Goal: Contribute content

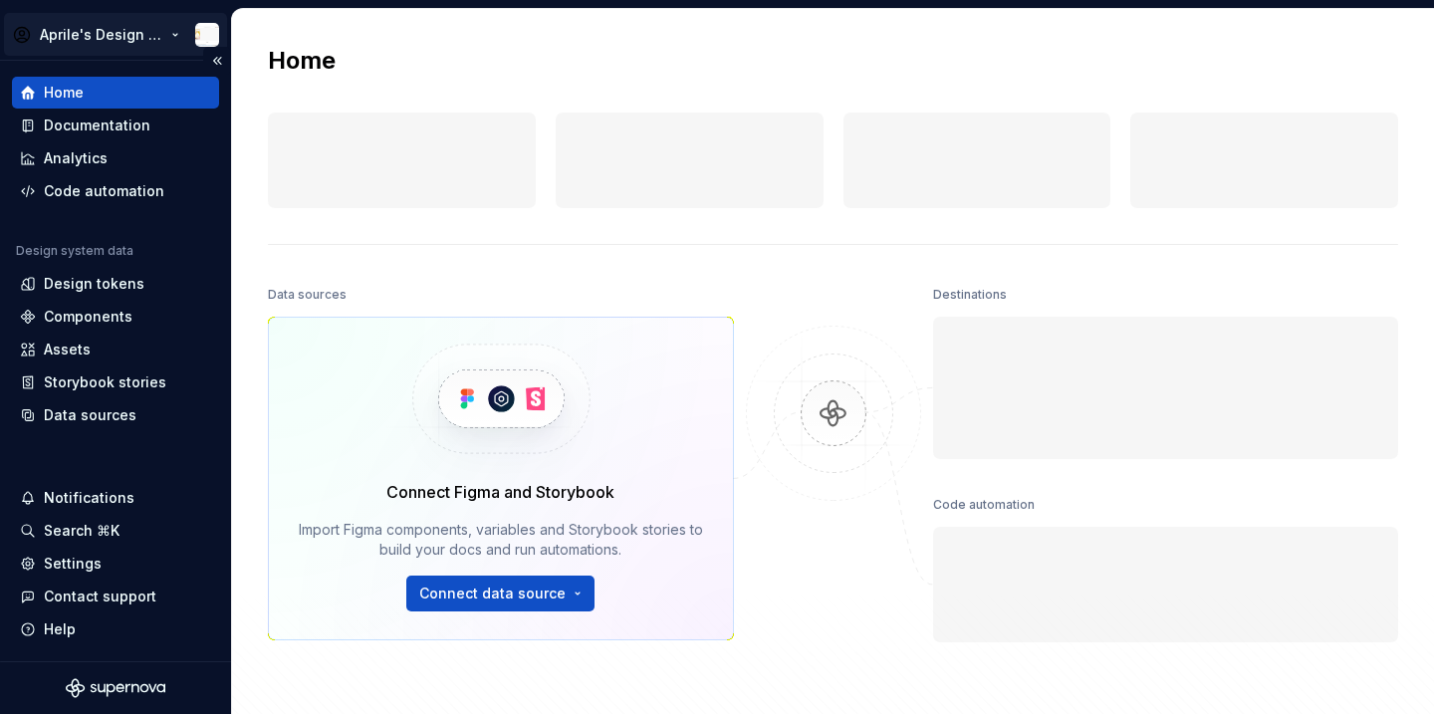
click at [110, 46] on html "Aprile's Design System Home Documentation Analytics Code automation Design syst…" at bounding box center [717, 357] width 1434 height 714
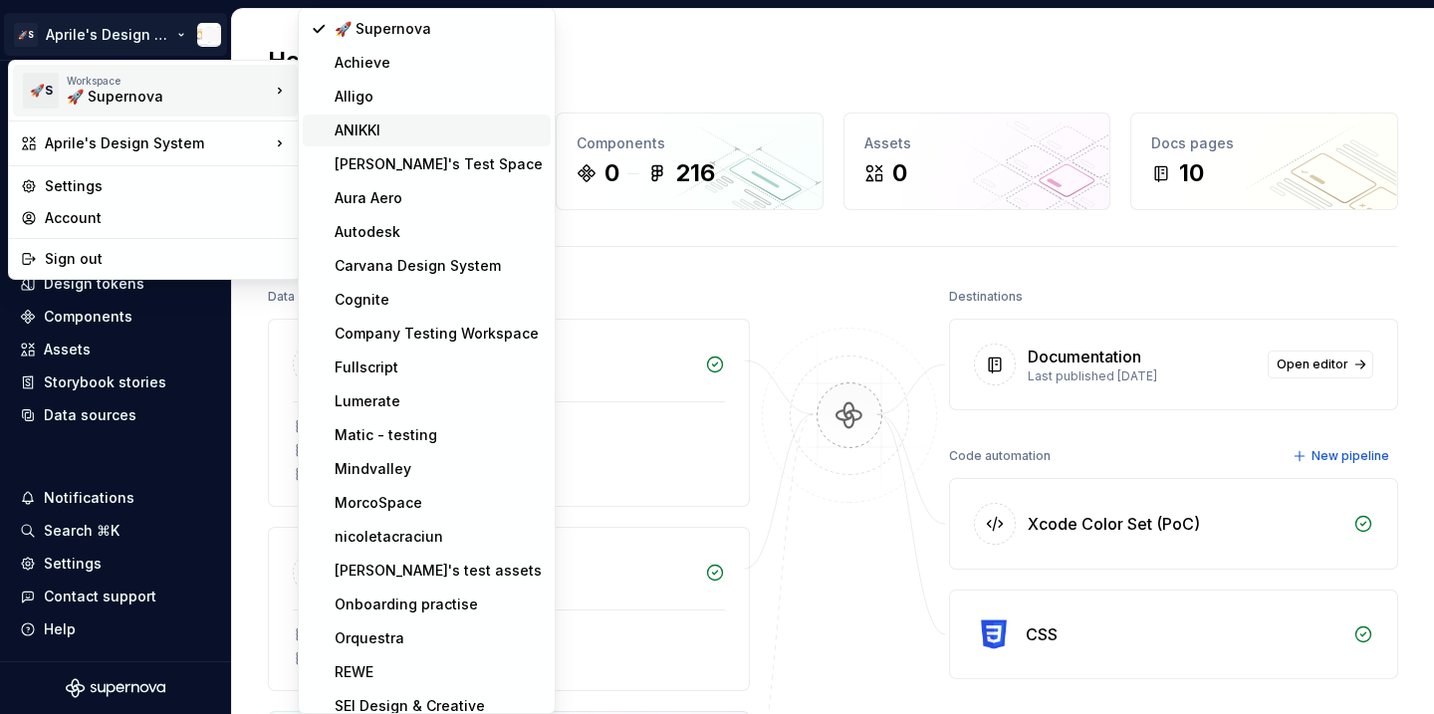
click at [351, 134] on div "ANIKKI" at bounding box center [439, 130] width 208 height 20
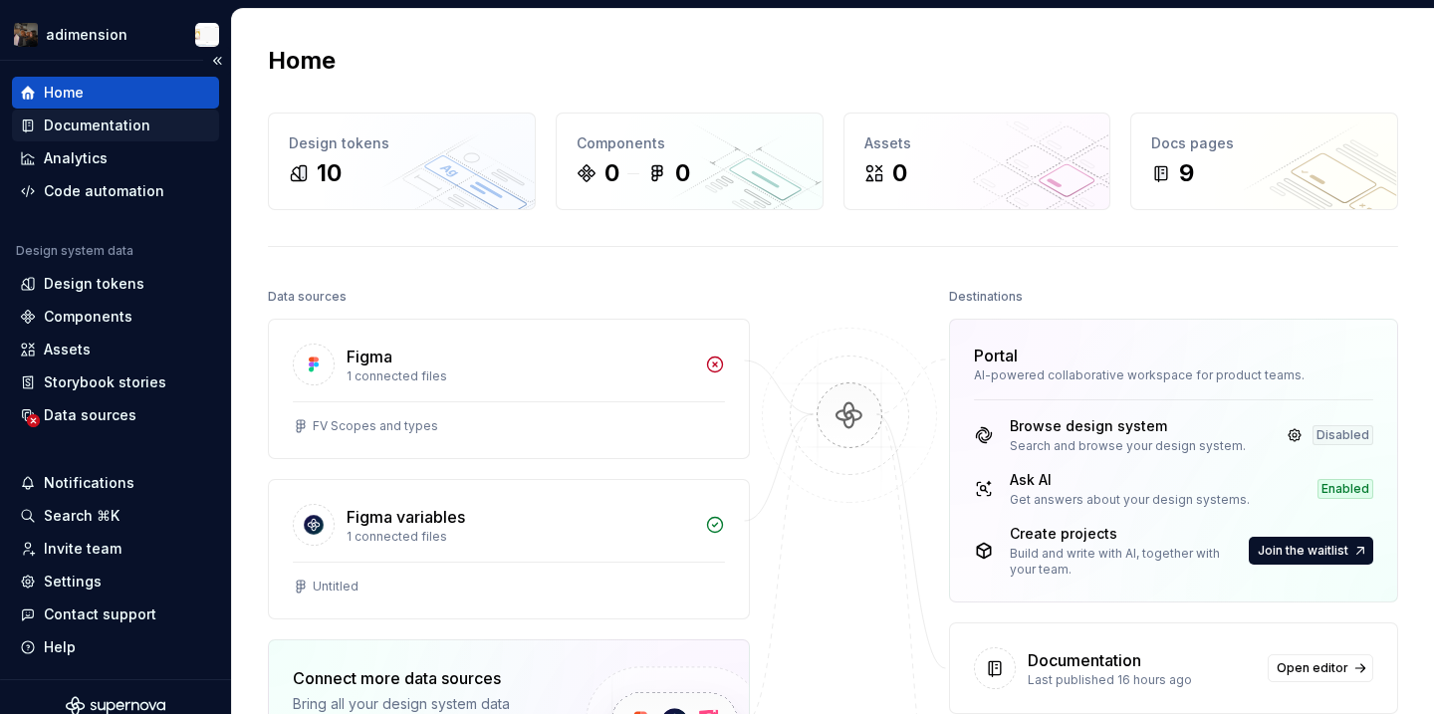
click at [84, 124] on div "Documentation" at bounding box center [97, 126] width 107 height 20
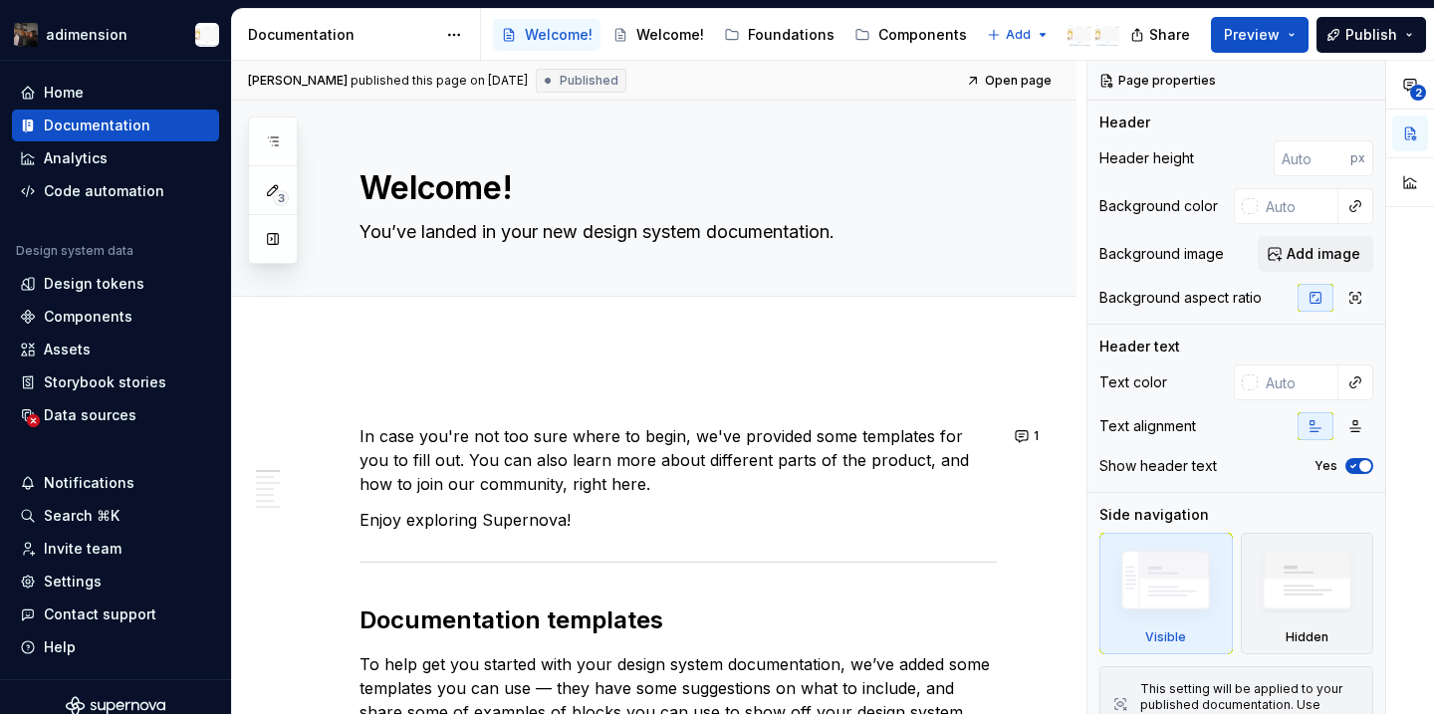
type textarea "*"
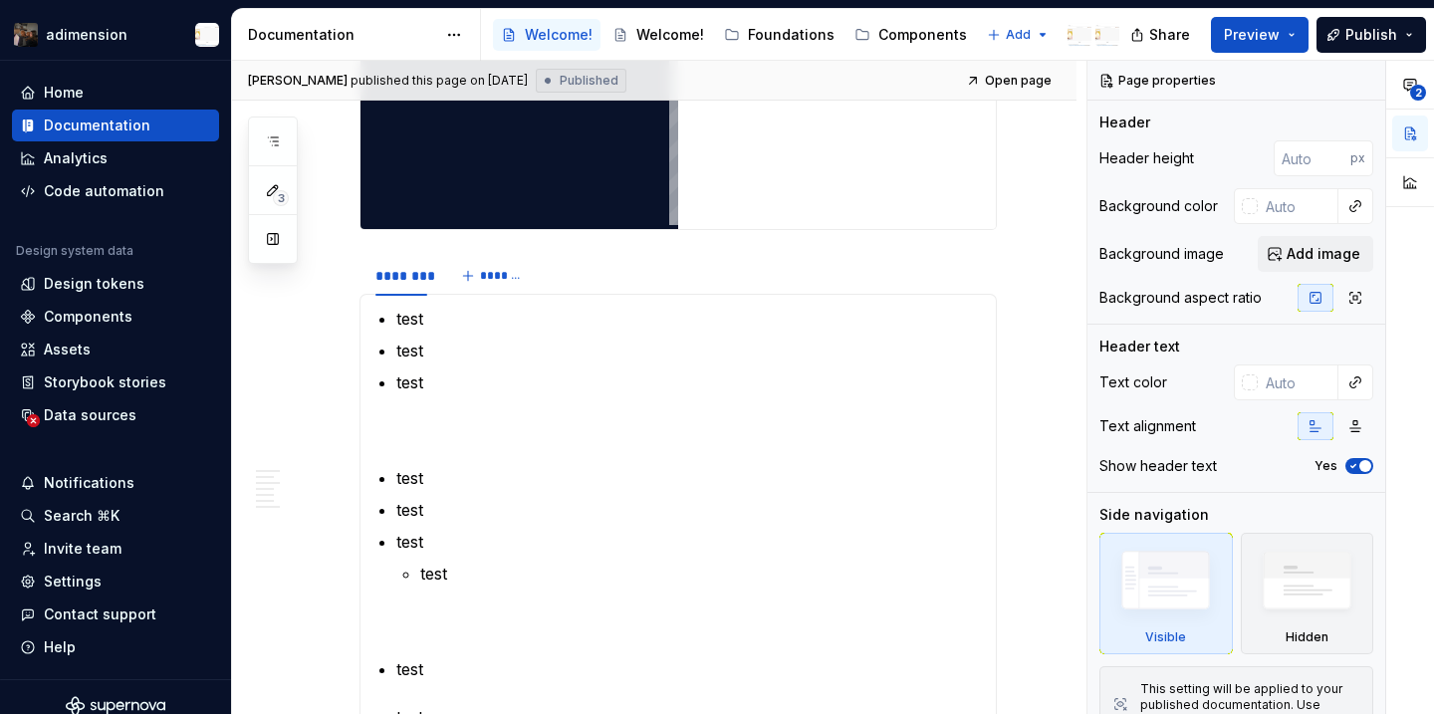
scroll to position [3817, 0]
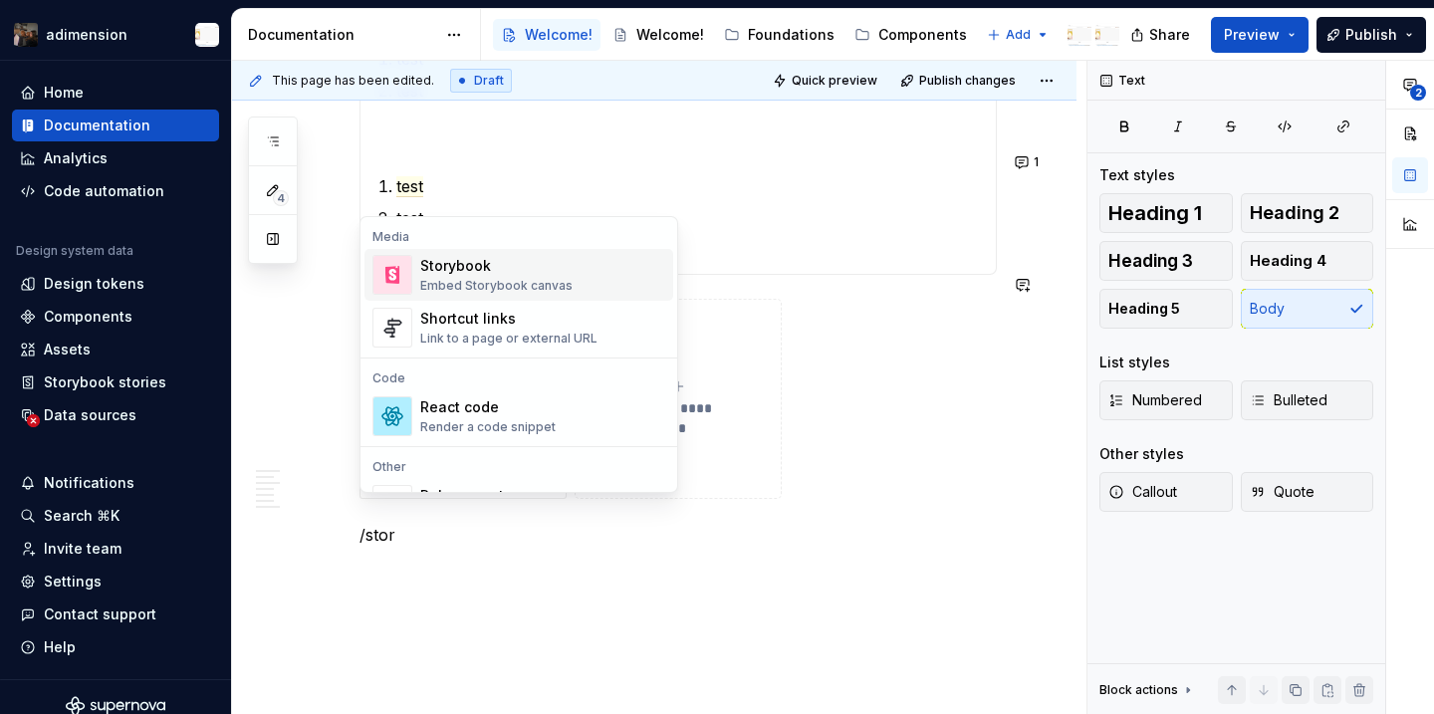
click at [558, 268] on div "Storybook" at bounding box center [496, 266] width 152 height 20
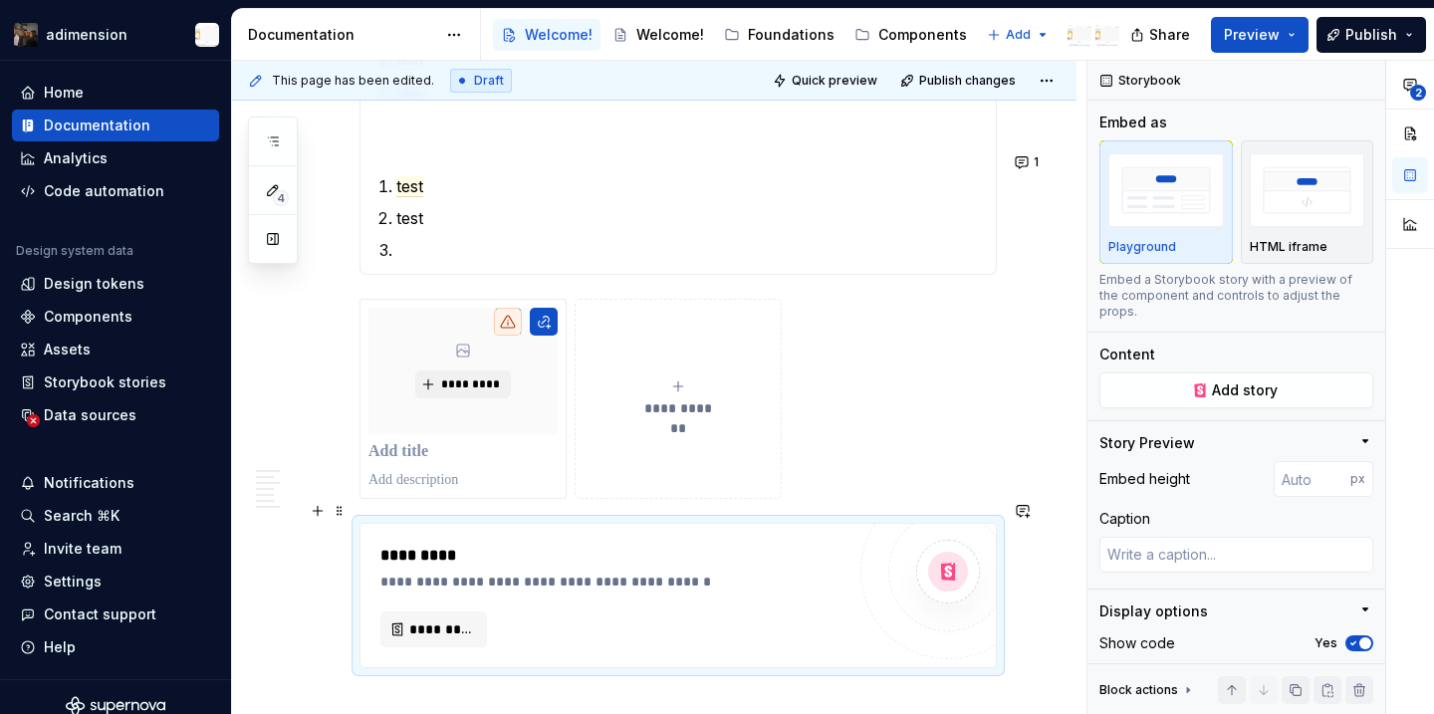
click at [457, 625] on div "**********" at bounding box center [677, 595] width 635 height 143
click at [446, 619] on span "*********" at bounding box center [441, 629] width 65 height 20
type textarea "*"
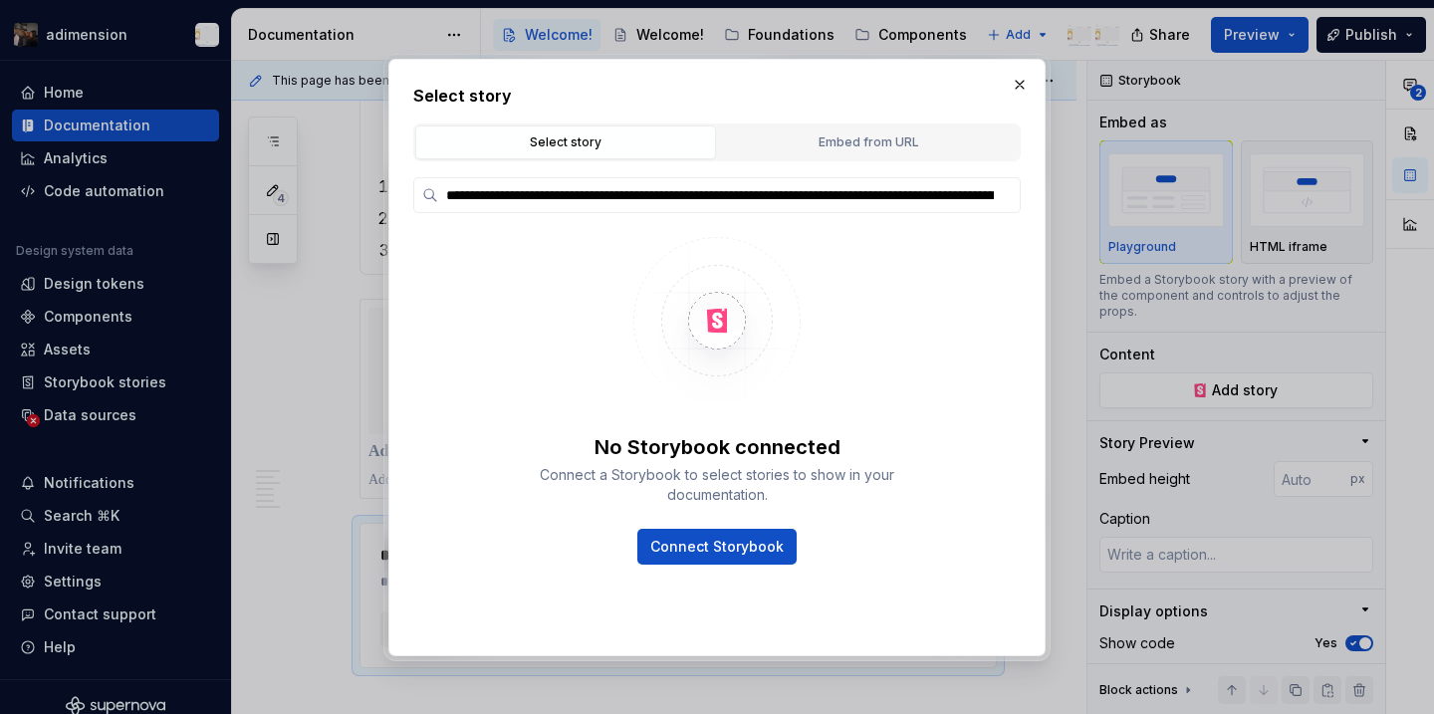
scroll to position [0, 1948]
type input "**********"
click at [841, 142] on div "Embed from URL" at bounding box center [868, 142] width 287 height 20
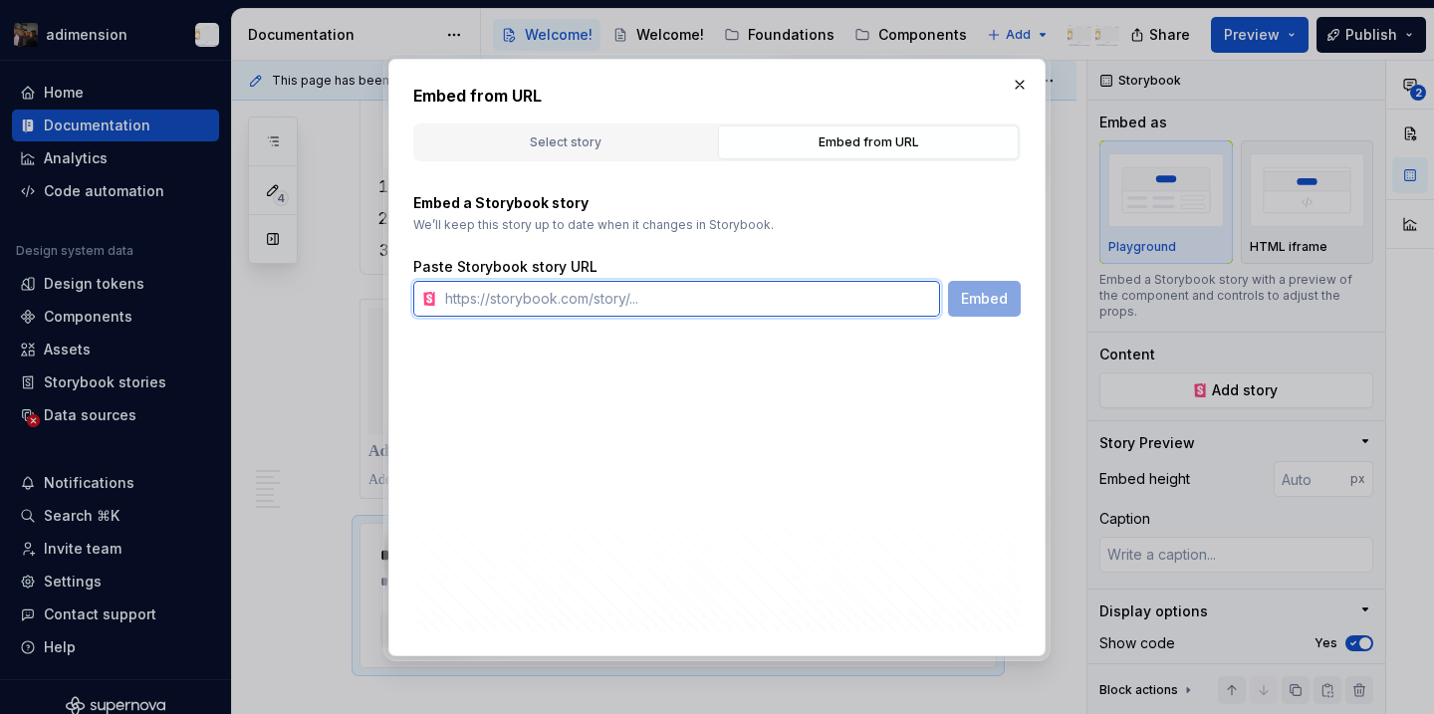
click at [659, 308] on input "text" at bounding box center [688, 299] width 503 height 36
paste input "https://storybook.supernova.io/design-systems/375663/alias/storybook/index.html…"
type input "https://storybook.supernova.io/design-systems/375663/alias/storybook/index.html…"
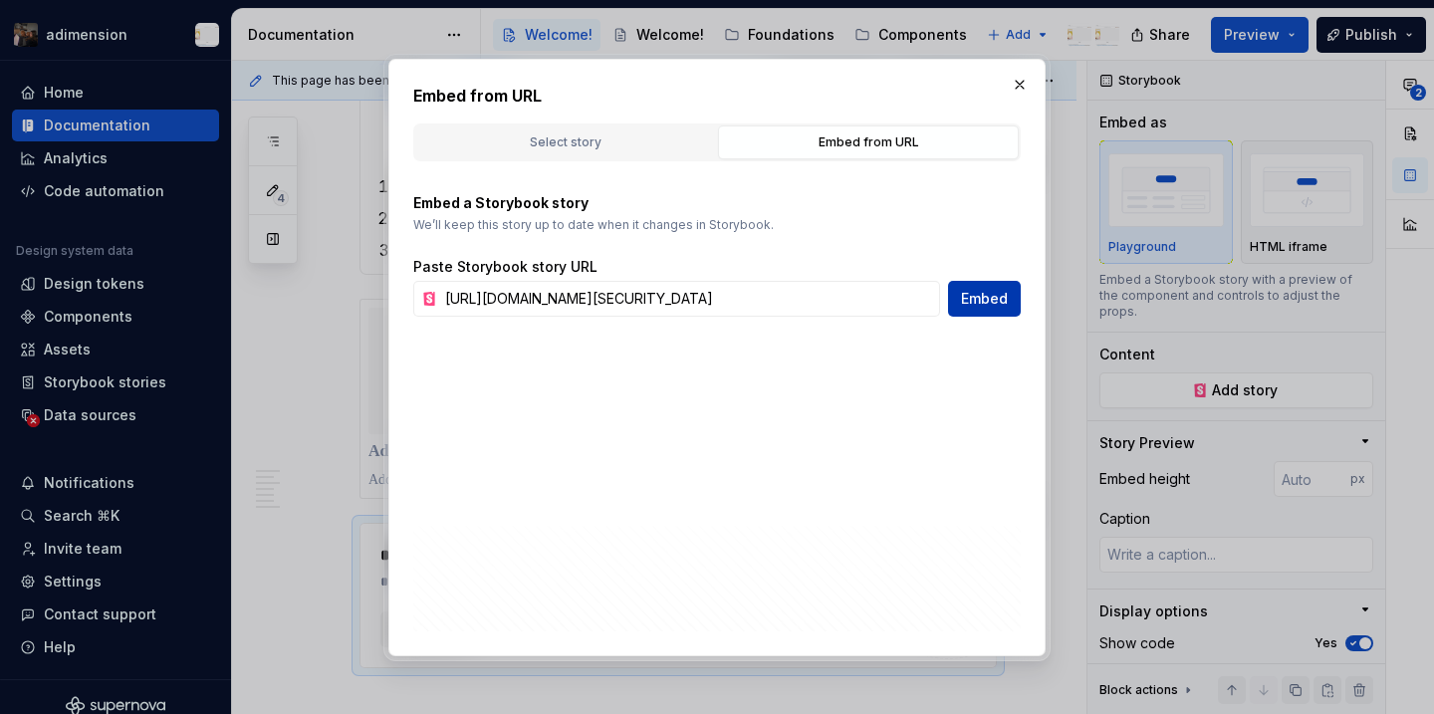
click at [973, 299] on span "Embed" at bounding box center [984, 299] width 47 height 20
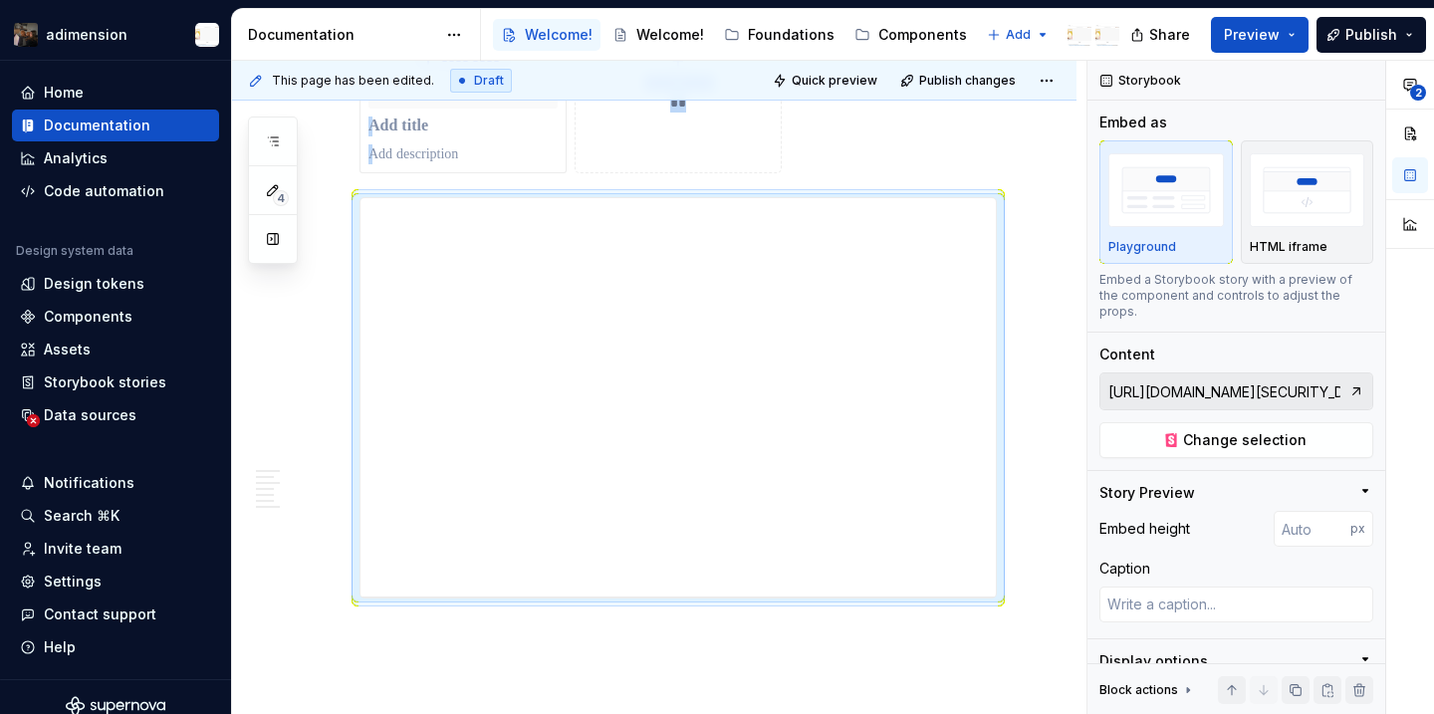
scroll to position [4139, 0]
click at [1381, 34] on span "Publish" at bounding box center [1371, 35] width 52 height 20
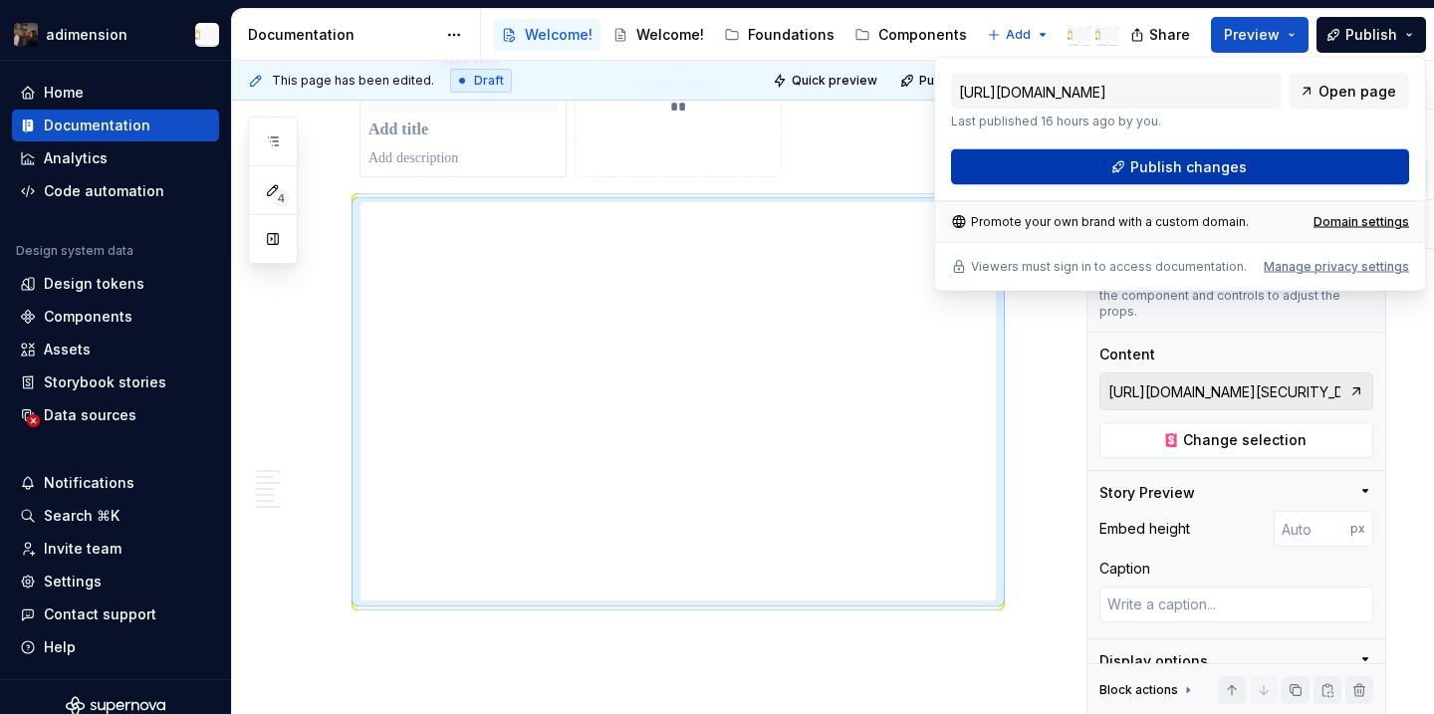
click at [1236, 179] on button "Publish changes" at bounding box center [1180, 167] width 458 height 36
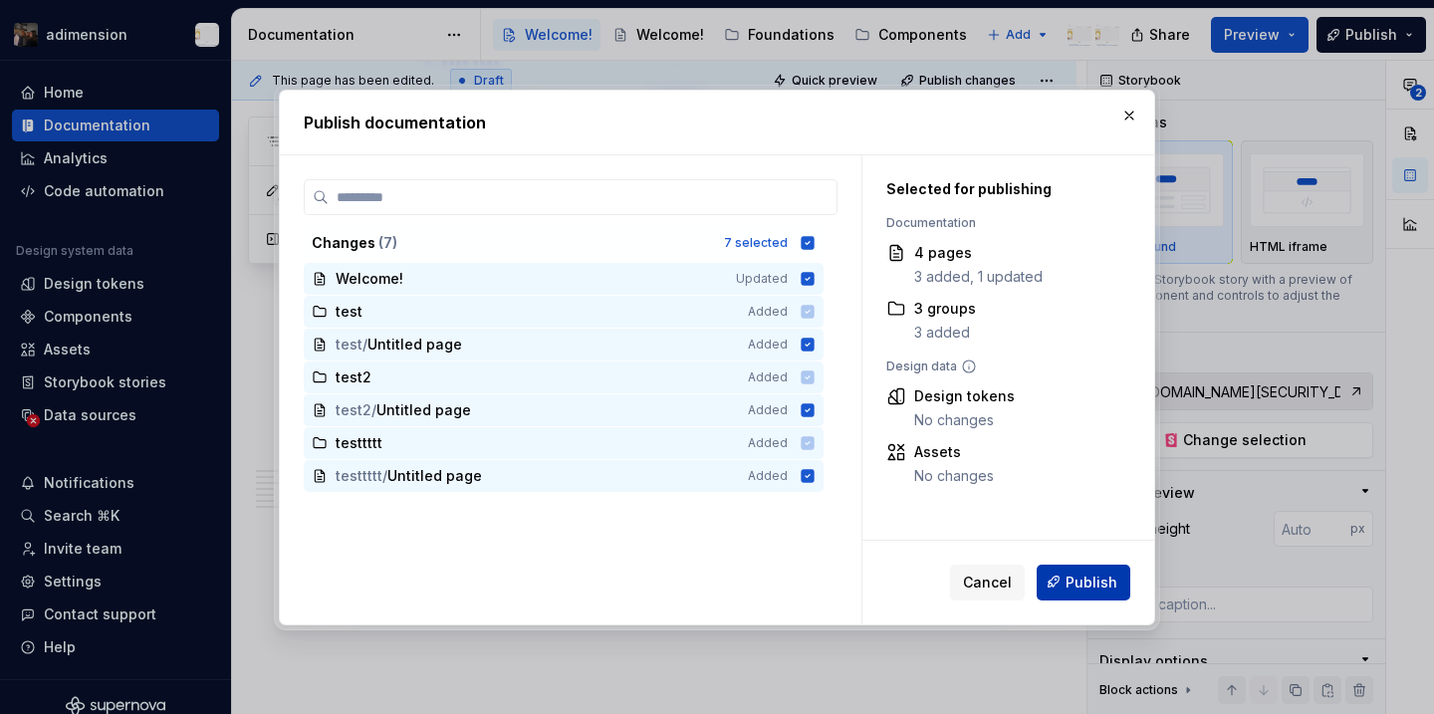
click at [1107, 587] on span "Publish" at bounding box center [1092, 582] width 52 height 20
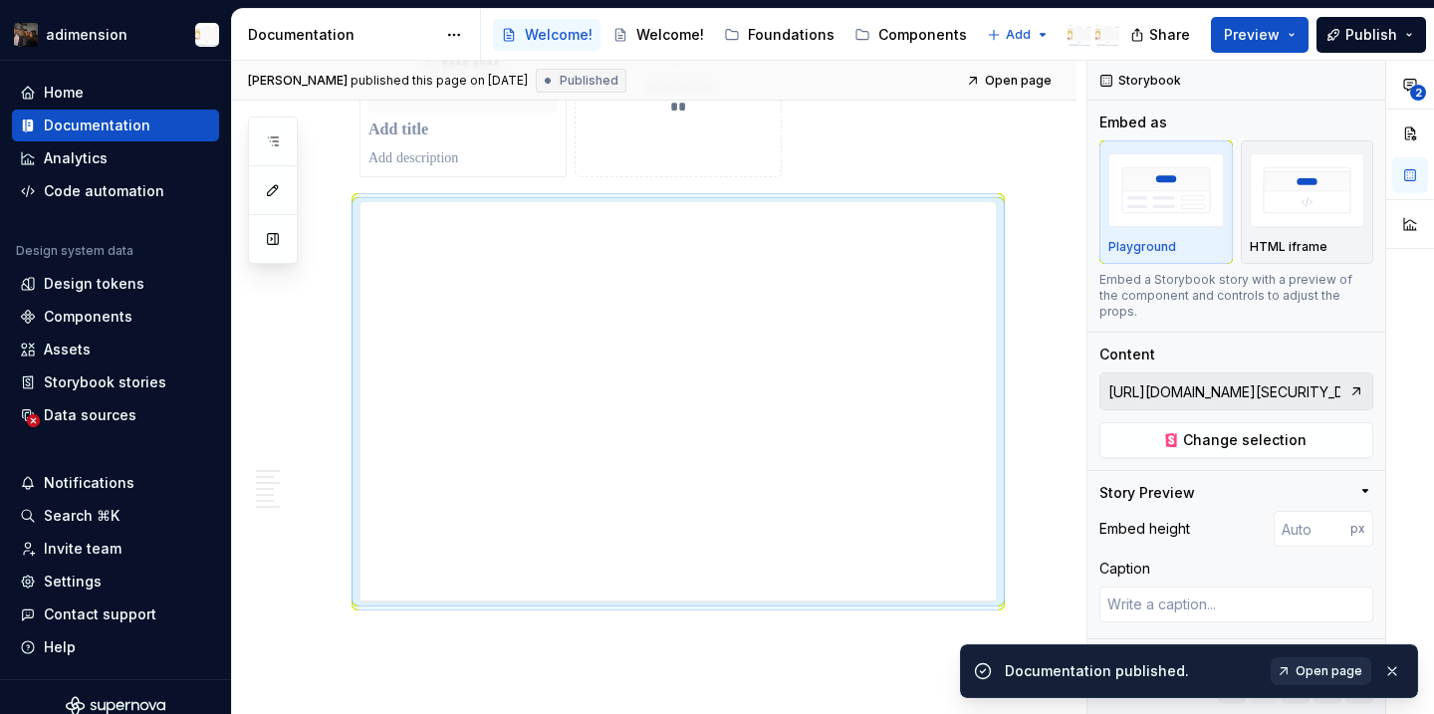
click at [1297, 673] on link "Open page" at bounding box center [1321, 671] width 101 height 28
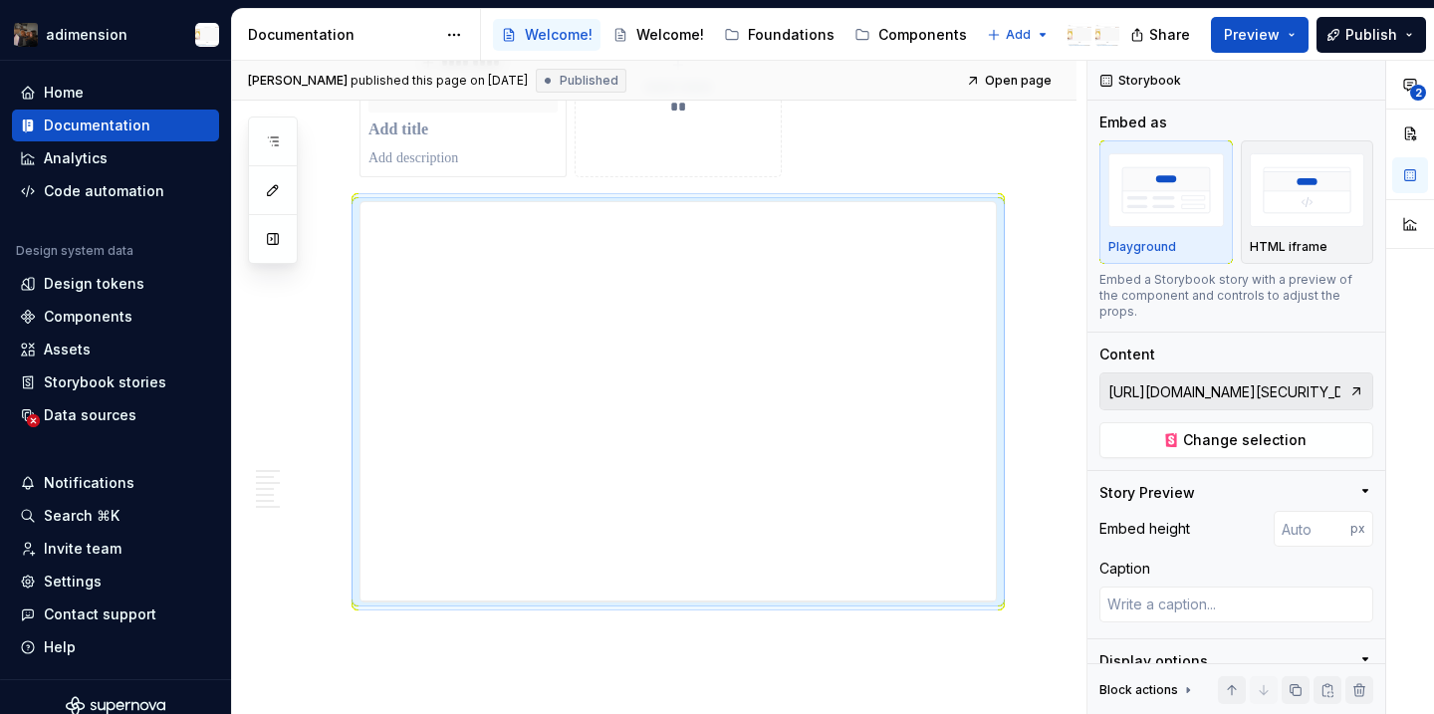
type textarea "*"
